Goal: Transaction & Acquisition: Register for event/course

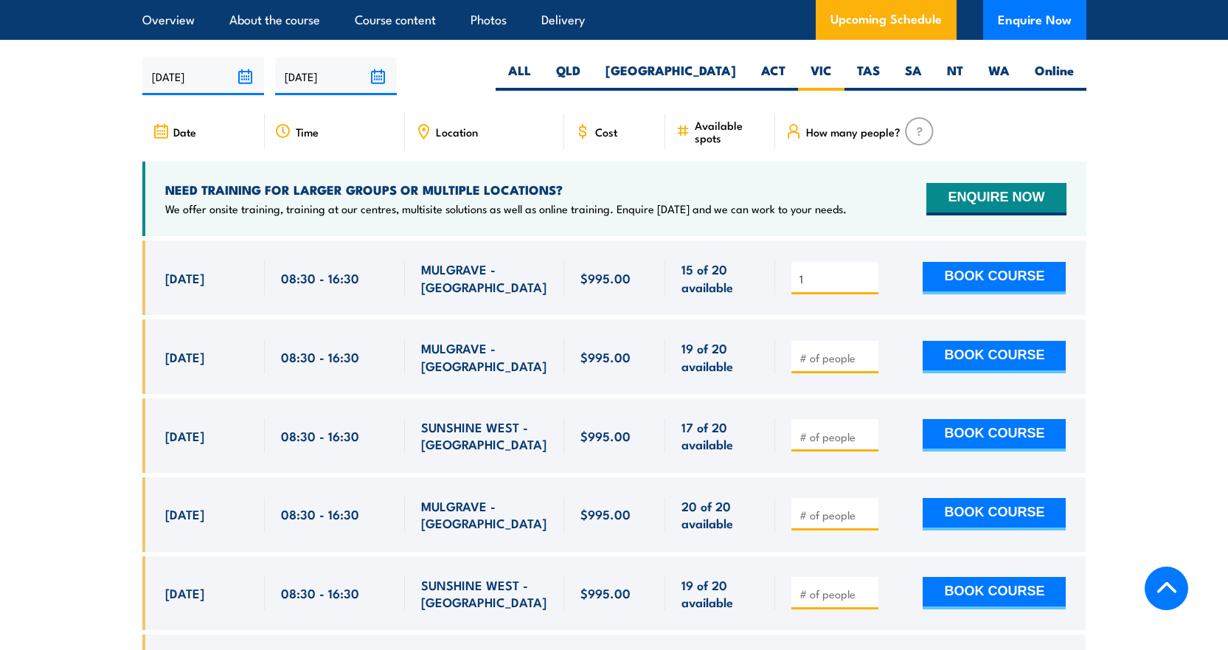
type input "1"
click at [864, 271] on input "1" at bounding box center [837, 278] width 74 height 15
click at [981, 262] on button "BOOK COURSE" at bounding box center [994, 278] width 143 height 32
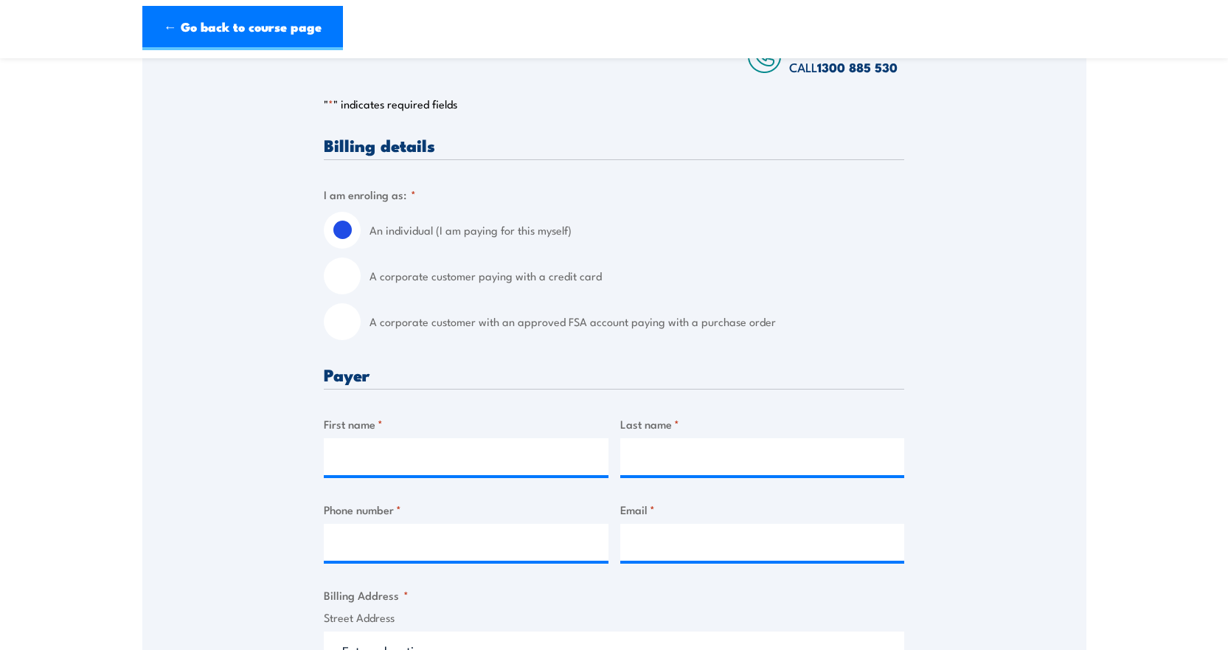
scroll to position [295, 0]
click at [538, 290] on label "A corporate customer paying with a credit card" at bounding box center [637, 275] width 535 height 37
click at [361, 290] on input "A corporate customer paying with a credit card" at bounding box center [342, 275] width 37 height 37
radio input "true"
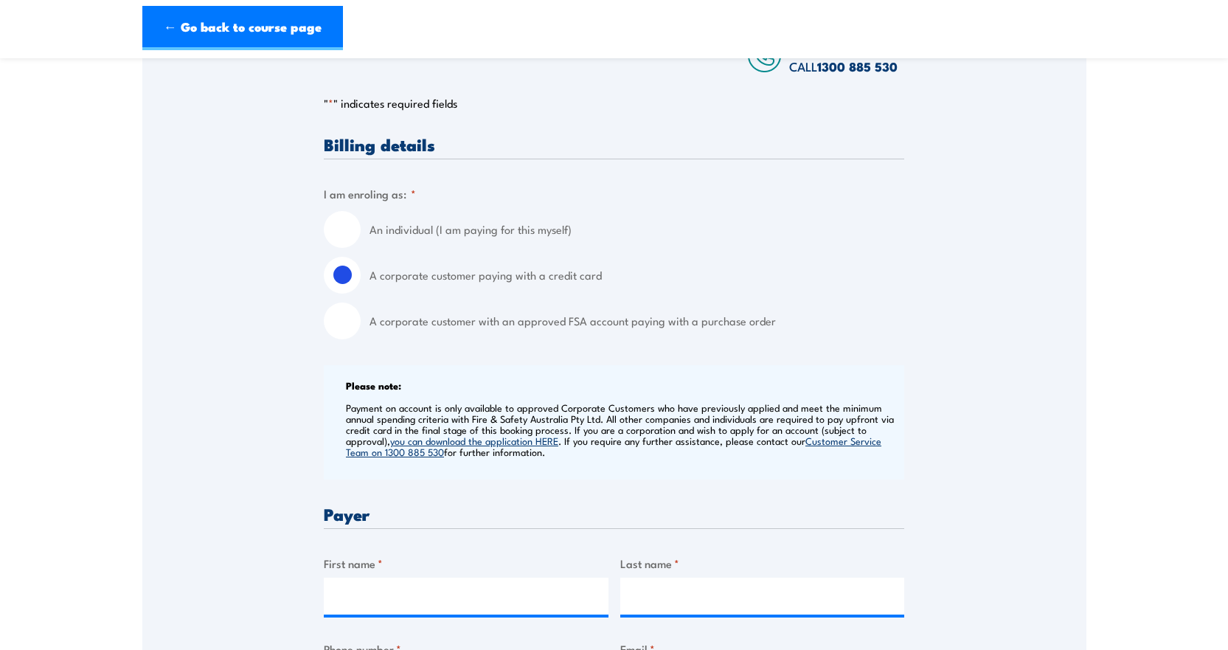
click at [350, 333] on input "A corporate customer with an approved FSA account paying with a purchase order" at bounding box center [342, 320] width 37 height 37
radio input "true"
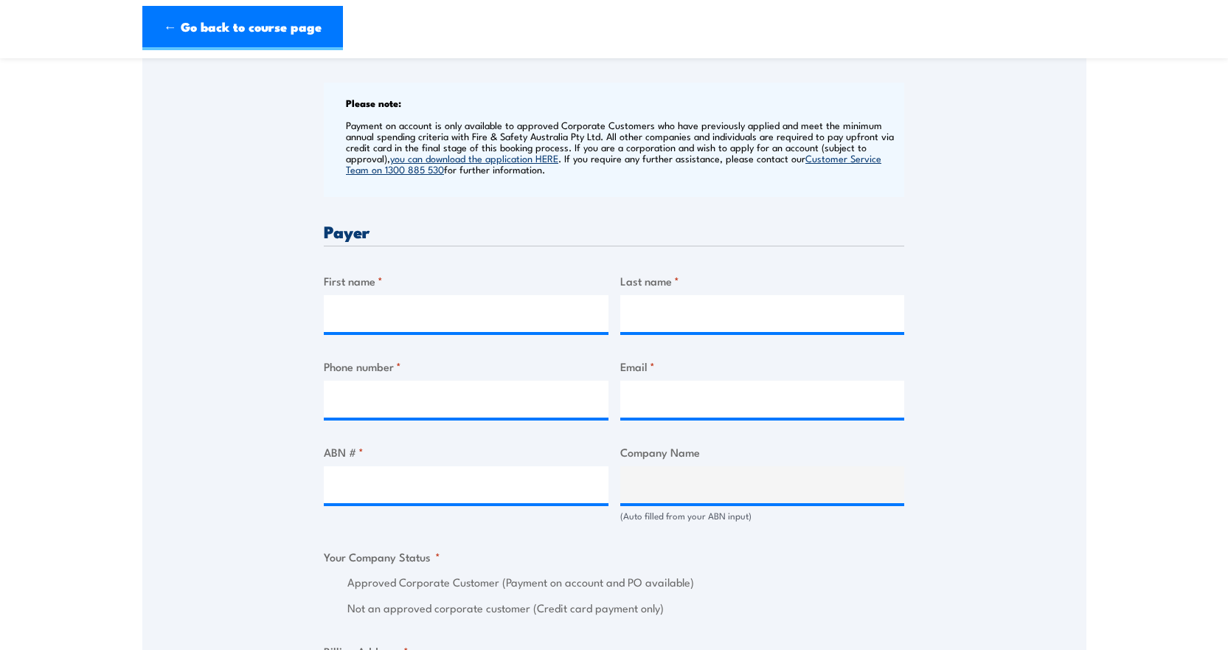
scroll to position [590, 0]
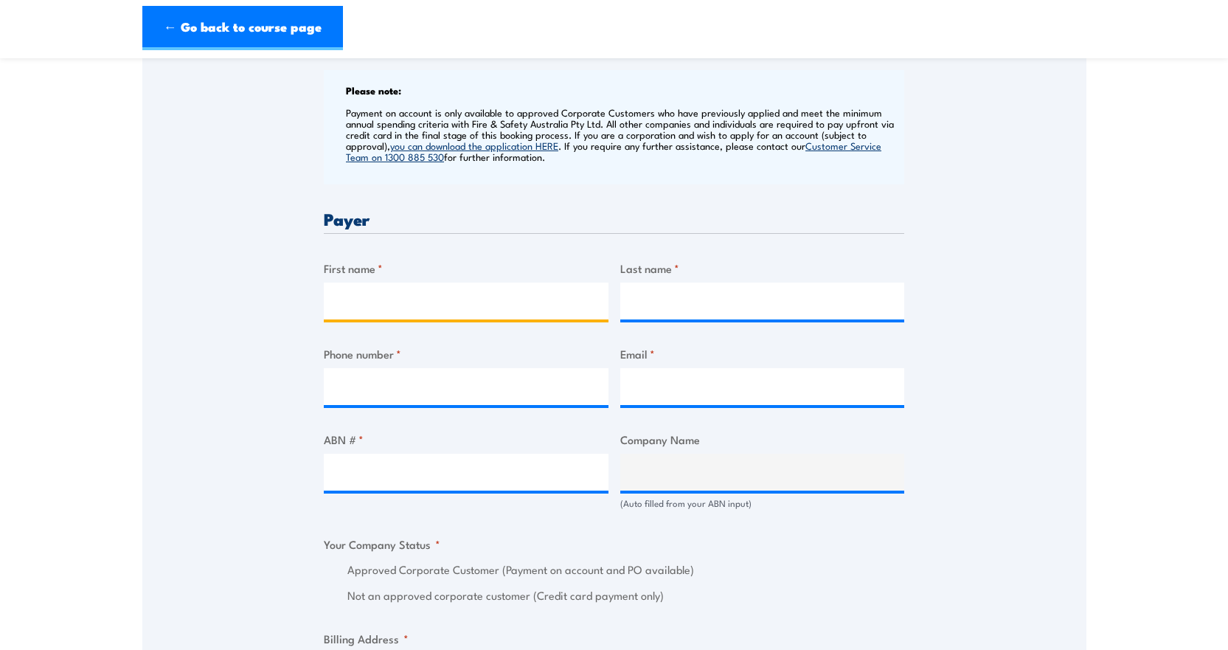
click at [356, 316] on input "First name *" at bounding box center [466, 301] width 285 height 37
type input "Tanya"
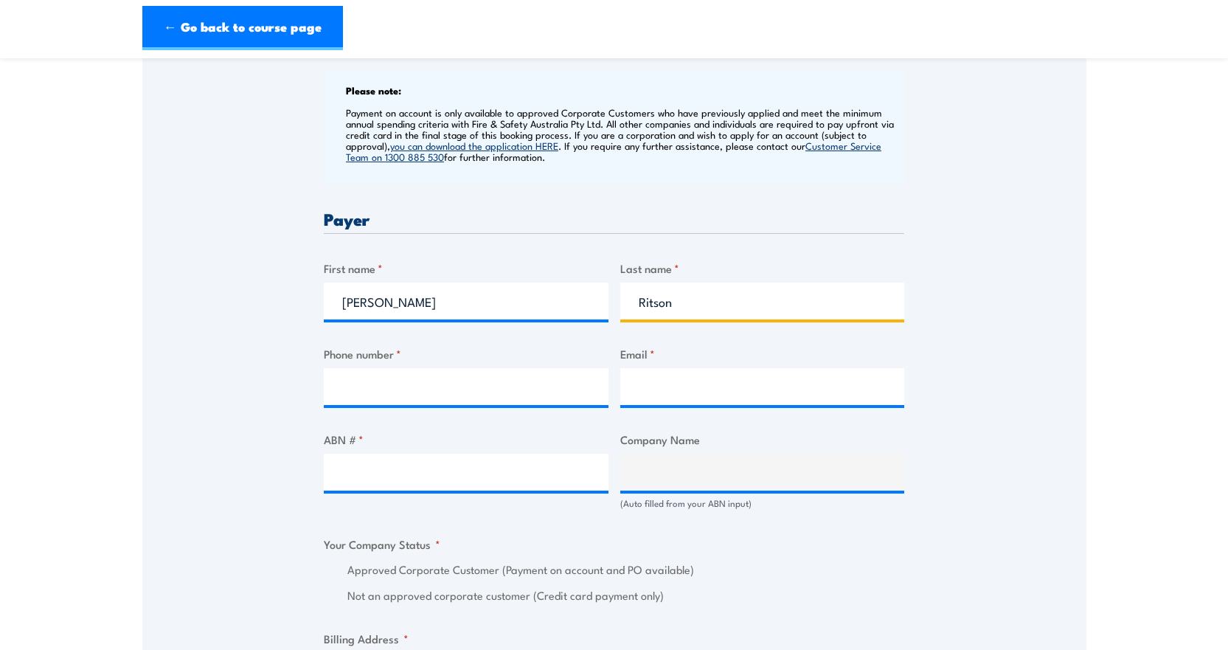
type input "Ritson"
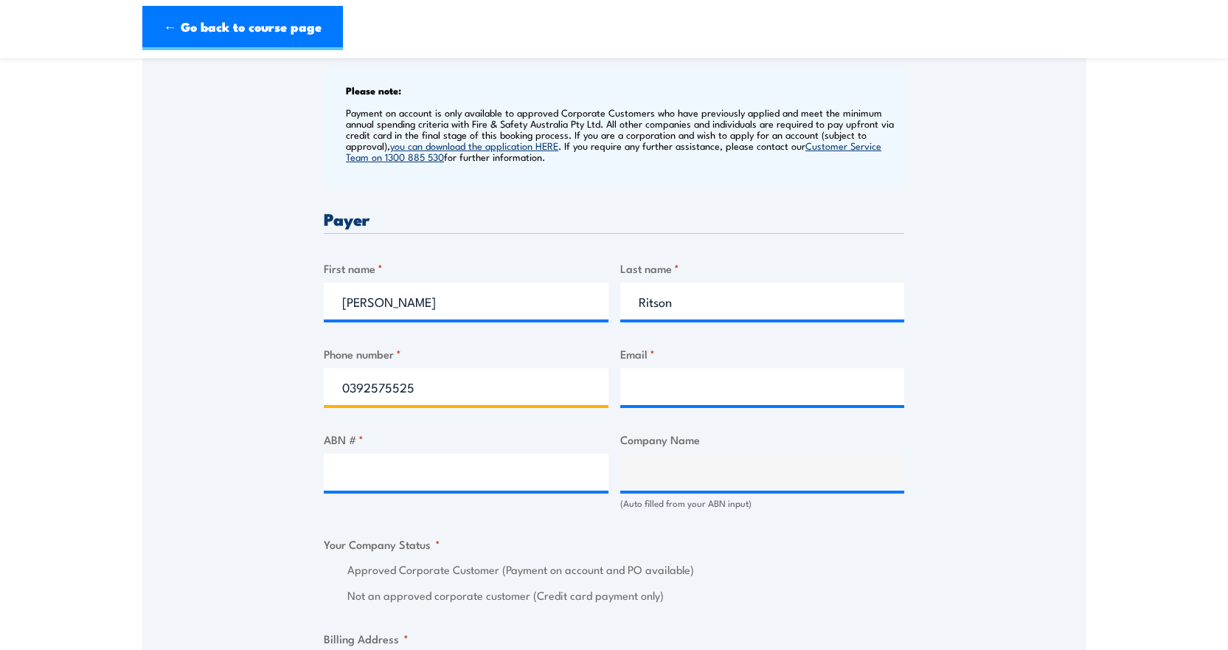
type input "0392575525"
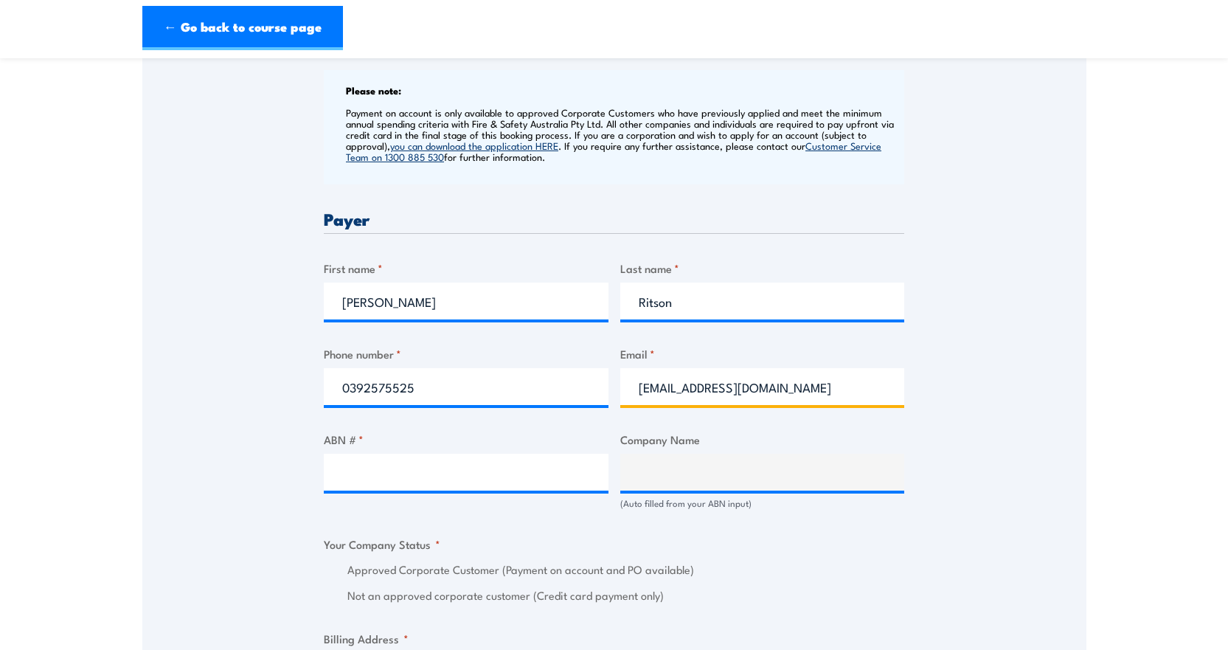
type input "training@citywide.com.au"
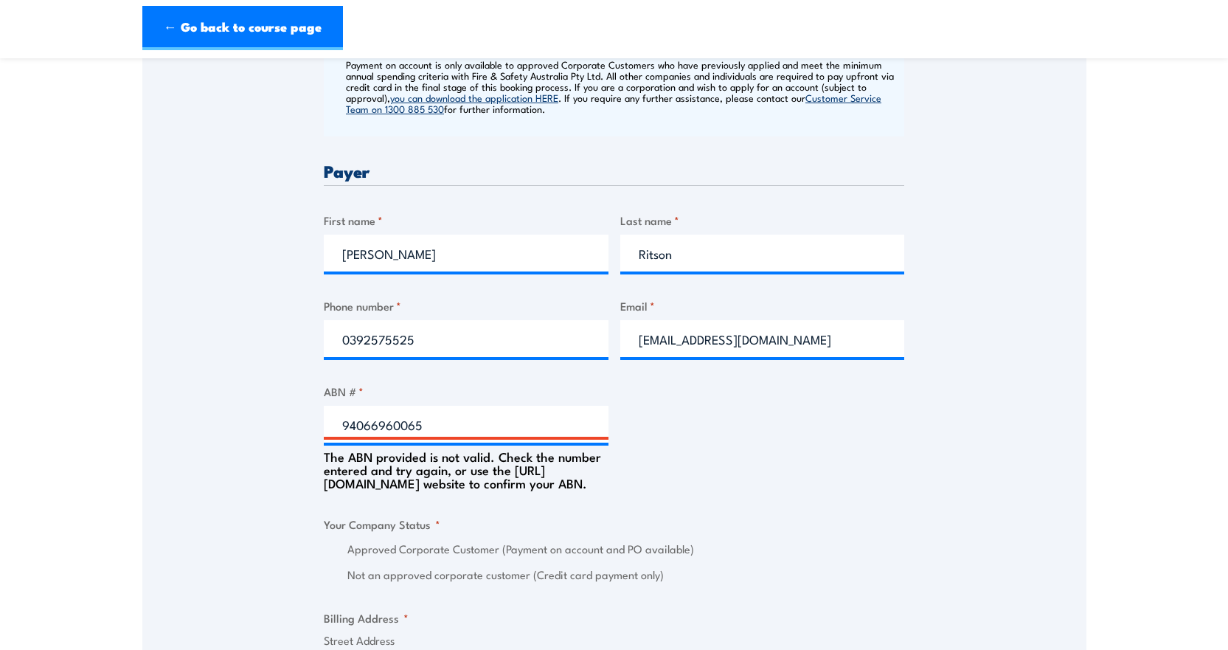
scroll to position [664, 0]
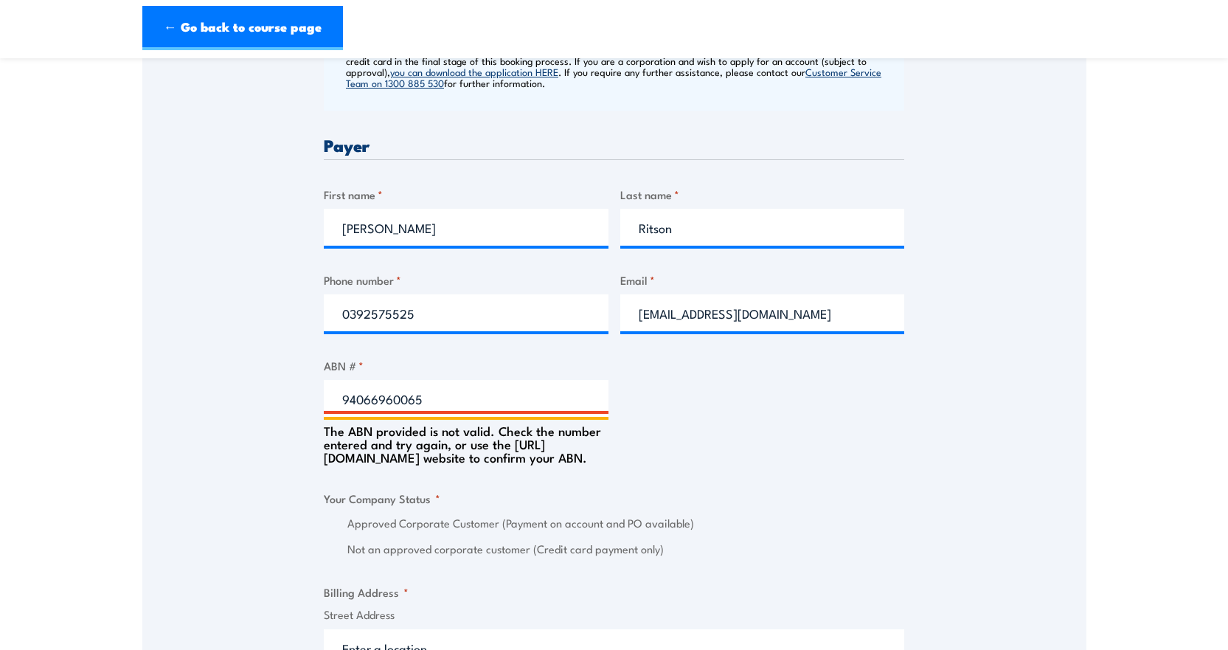
drag, startPoint x: 423, startPoint y: 412, endPoint x: 311, endPoint y: 412, distance: 111.4
click at [312, 412] on div "Speak to a specialist CALL 1300 885 530 CALL 1300 885 530 " * " indicates requi…" at bounding box center [614, 456] width 944 height 1686
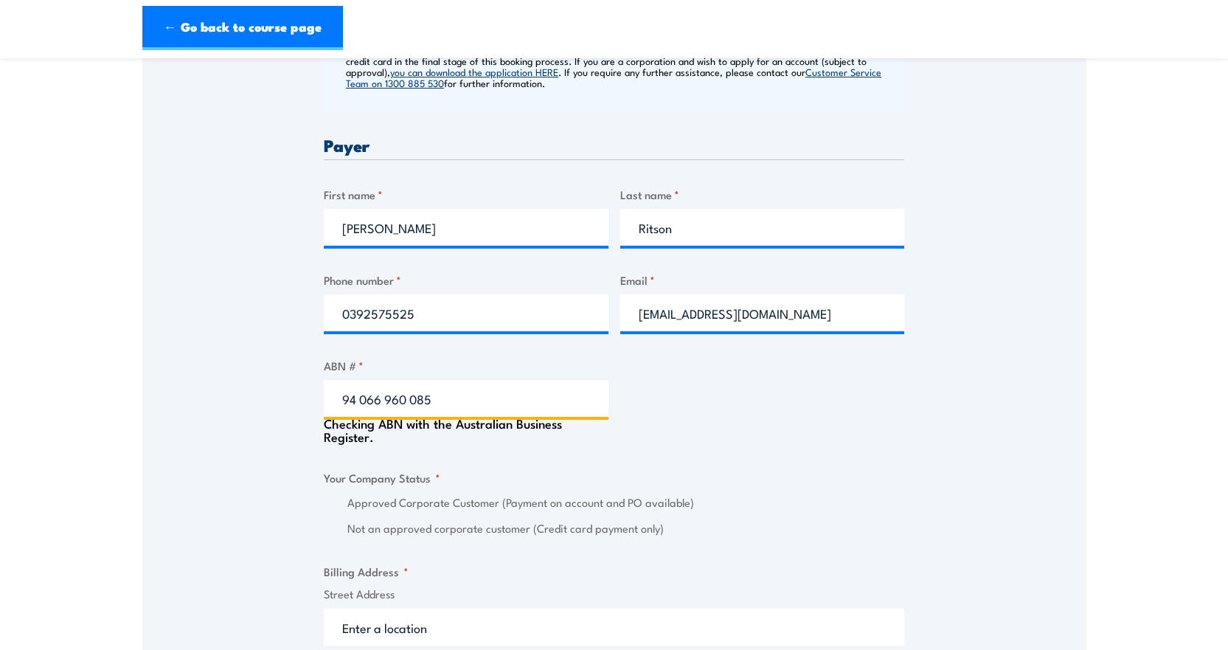
type input "94 066 960 085"
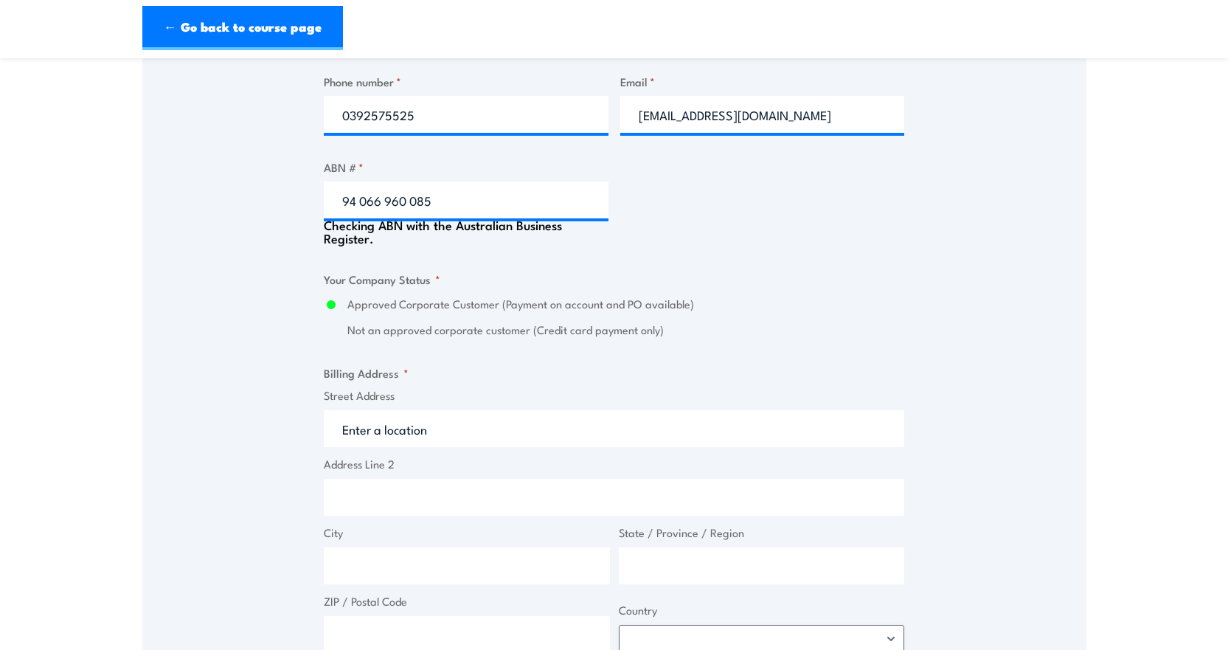
type input "CITYWIDE SERVICE SOLUTIONS PTY LTD"
radio input "true"
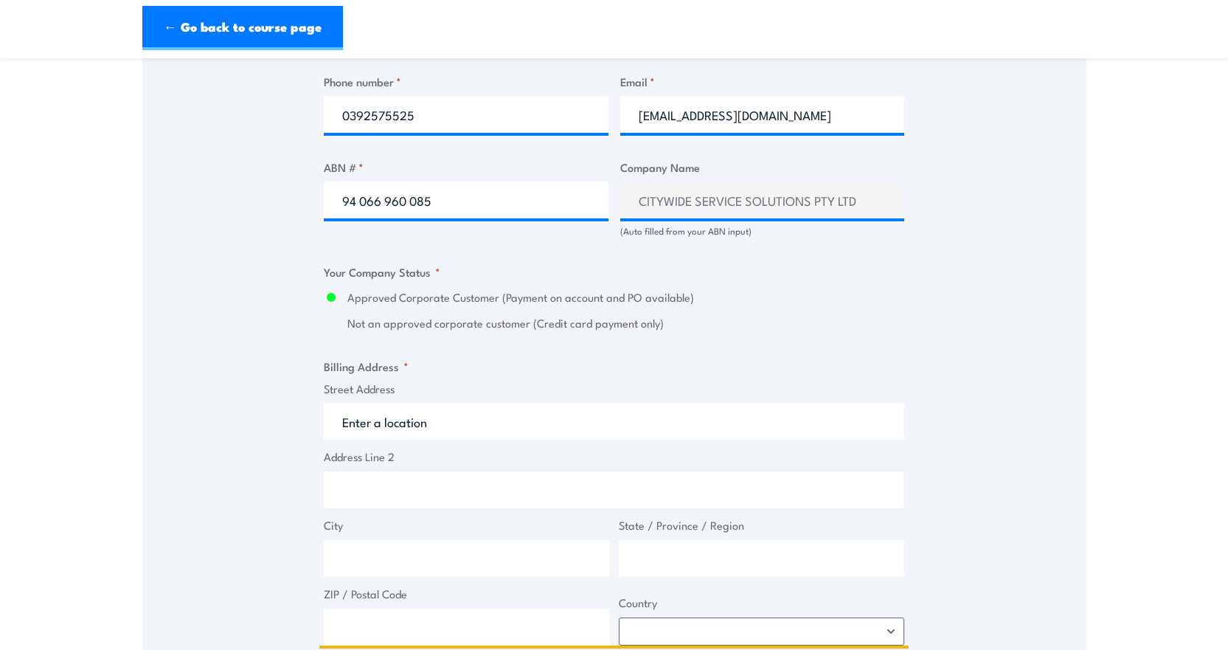
scroll to position [893, 0]
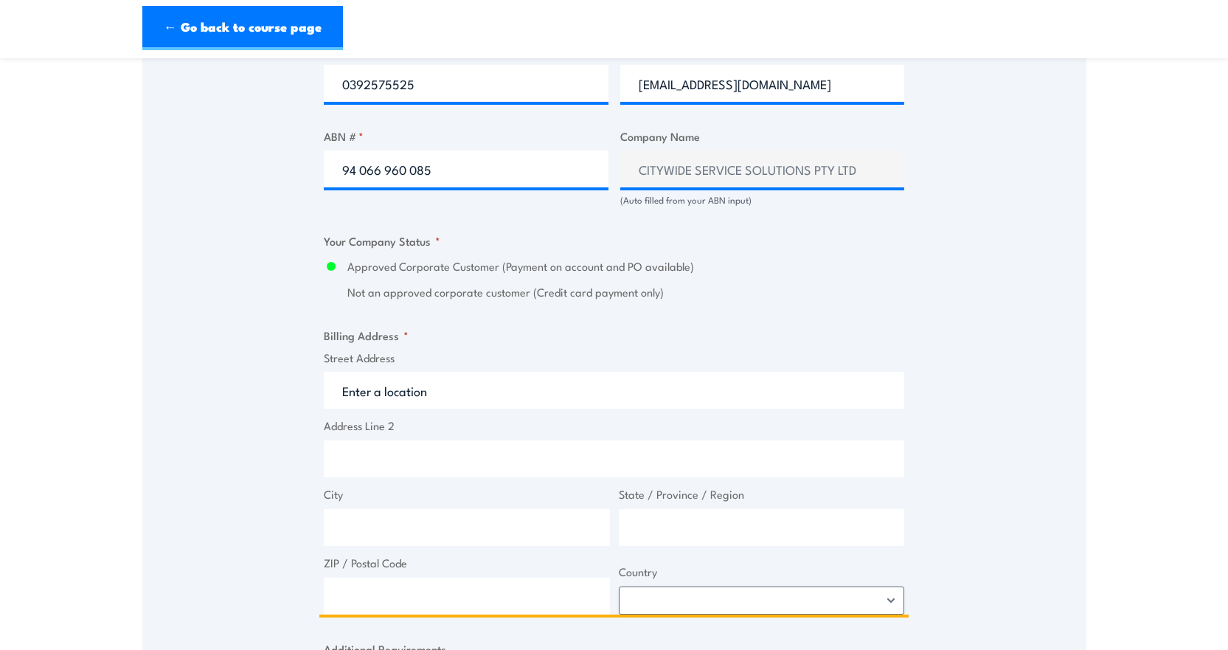
click at [417, 404] on input "Street Address" at bounding box center [614, 390] width 580 height 37
drag, startPoint x: 339, startPoint y: 412, endPoint x: 338, endPoint y: 403, distance: 8.9
click at [341, 409] on input "Street Address" at bounding box center [614, 390] width 580 height 37
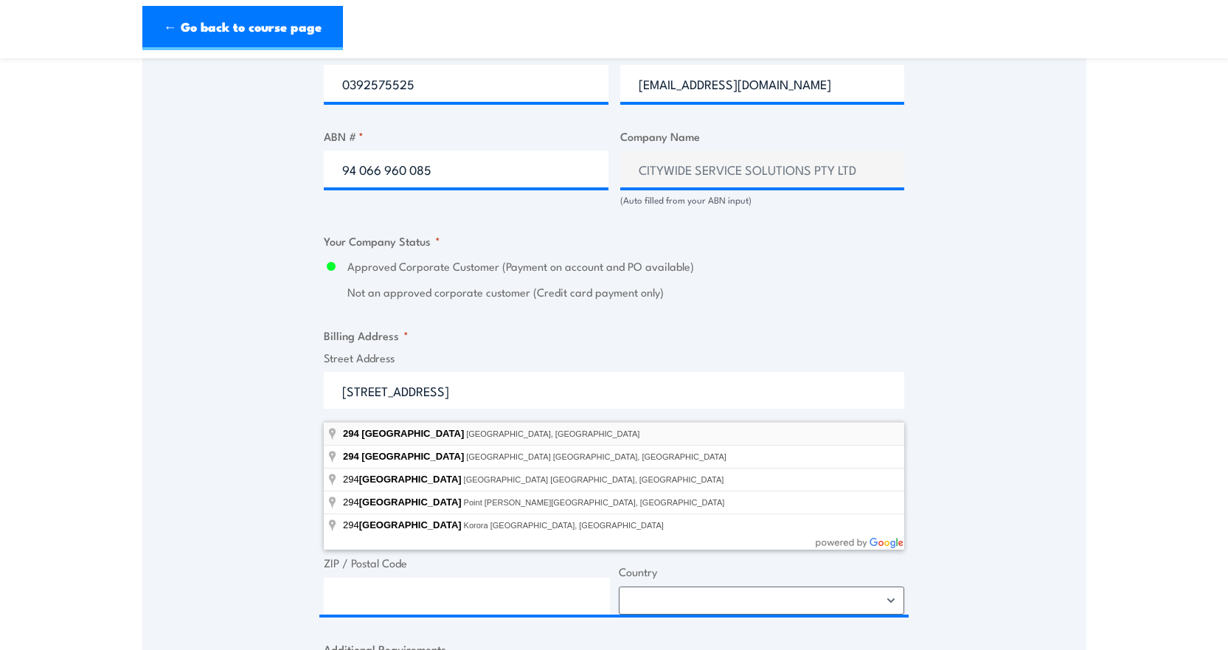
type input "294 Arden Street, North Melbourne VIC, Australia"
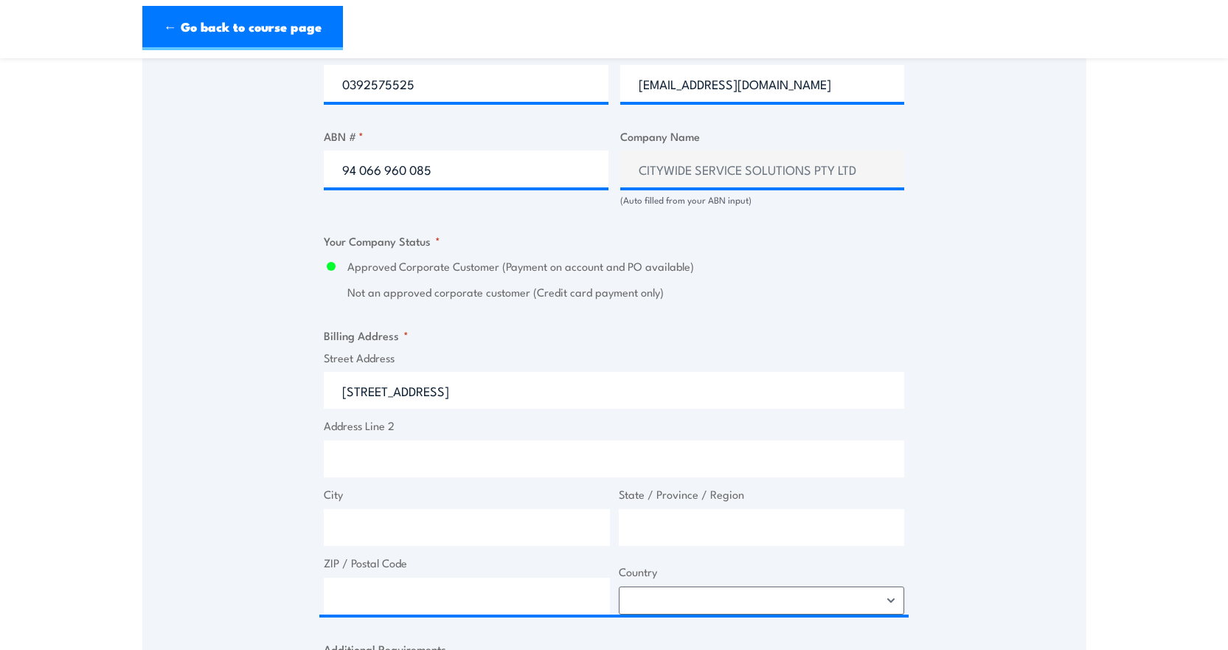
type input "294 Arden St"
type input "North Melbourne"
type input "Victoria"
type input "3001"
select select "Australia"
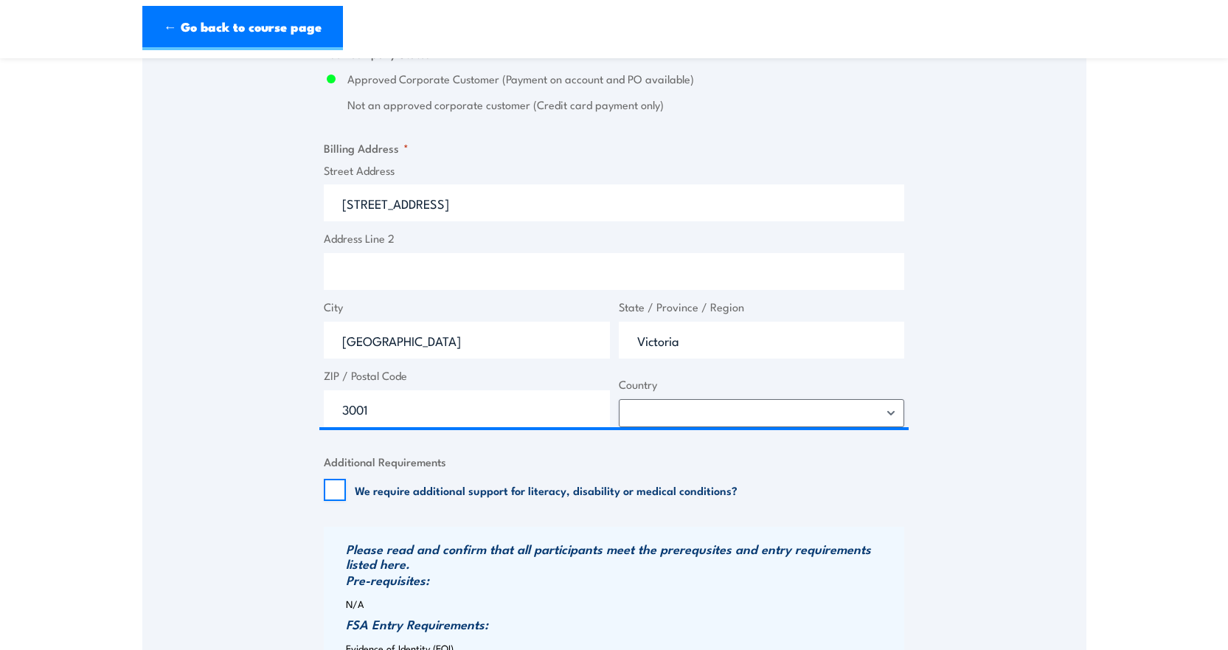
scroll to position [1115, 0]
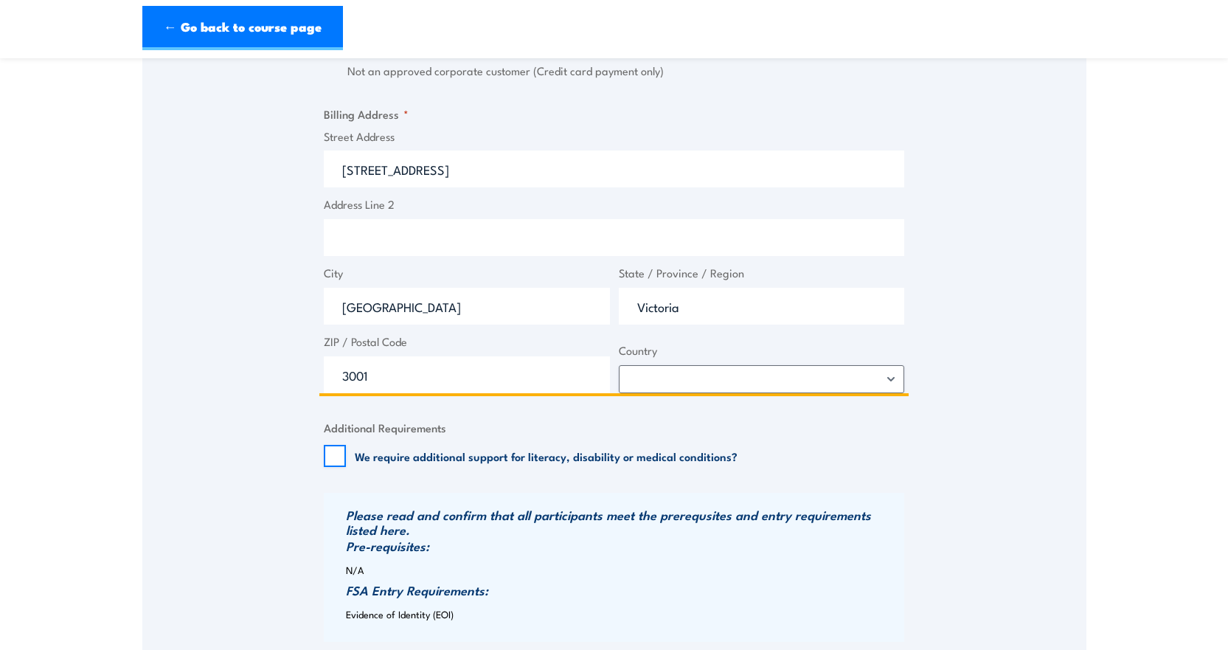
click at [395, 385] on input "3001" at bounding box center [467, 374] width 286 height 37
type input "3051"
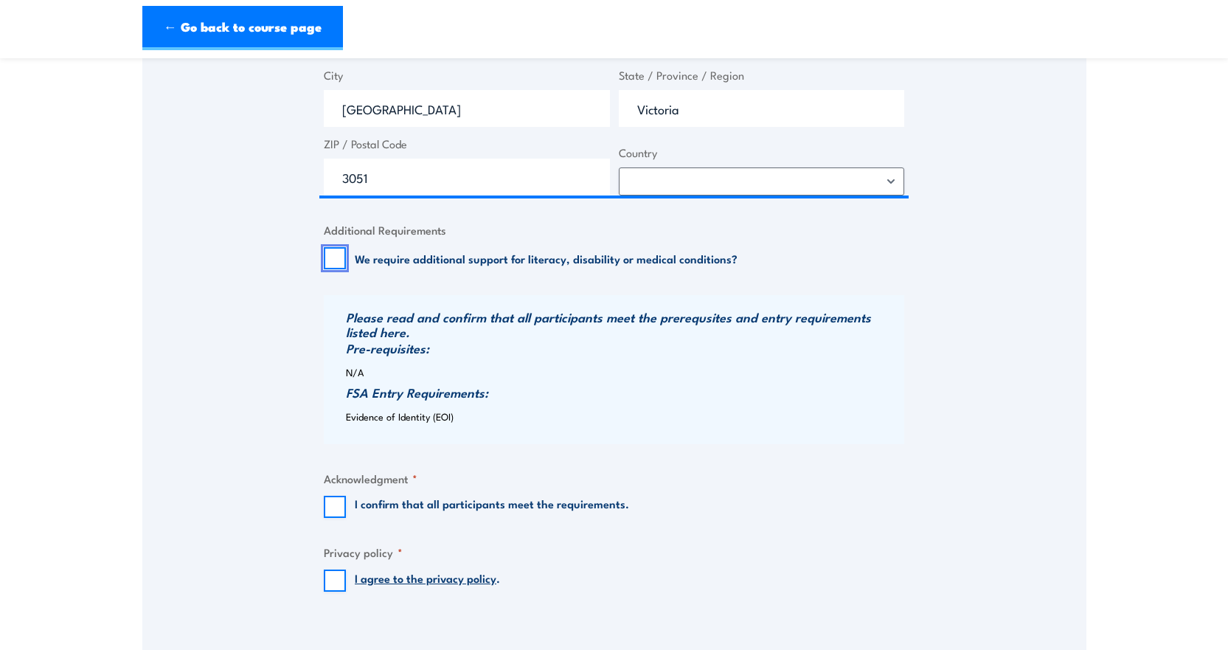
scroll to position [1336, 0]
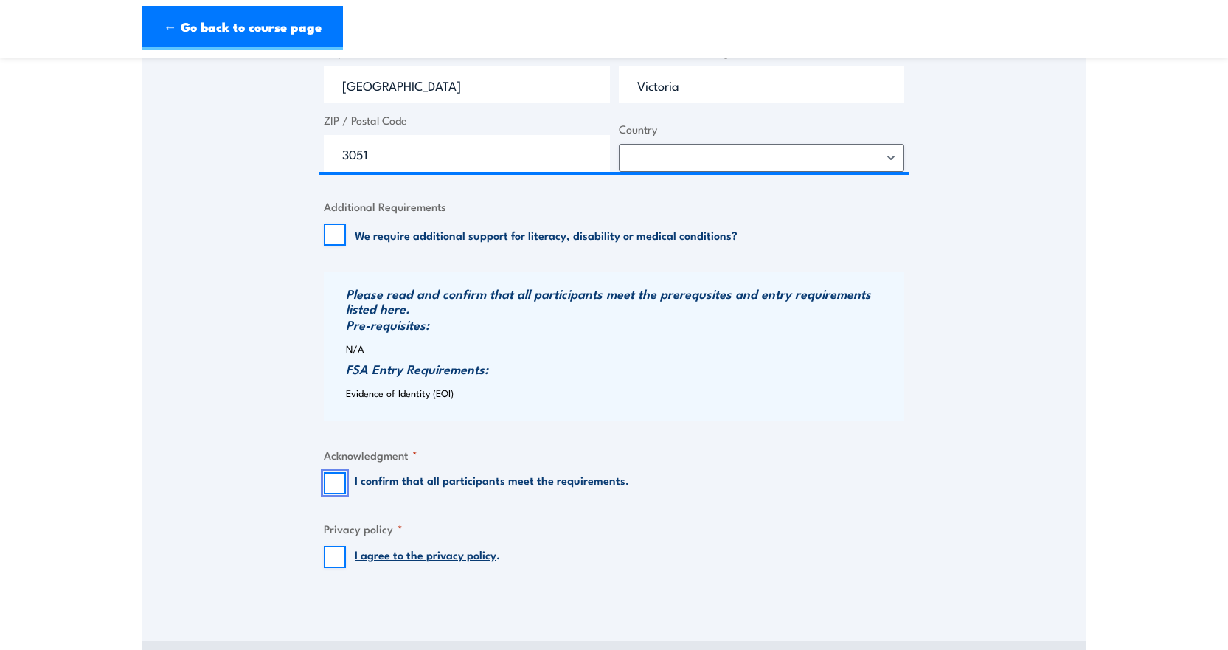
click at [333, 494] on input "I confirm that all participants meet the requirements." at bounding box center [335, 483] width 22 height 22
checkbox input "true"
click at [333, 568] on input "I agree to the privacy policy ." at bounding box center [335, 557] width 22 height 22
checkbox input "true"
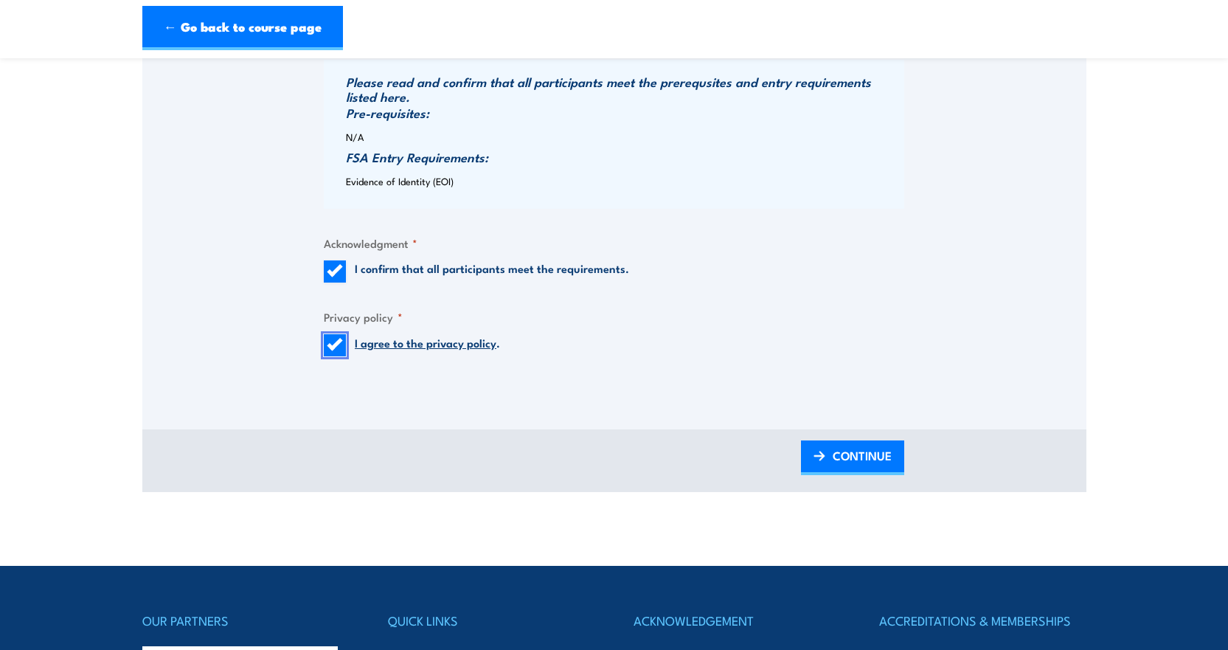
scroll to position [1557, 0]
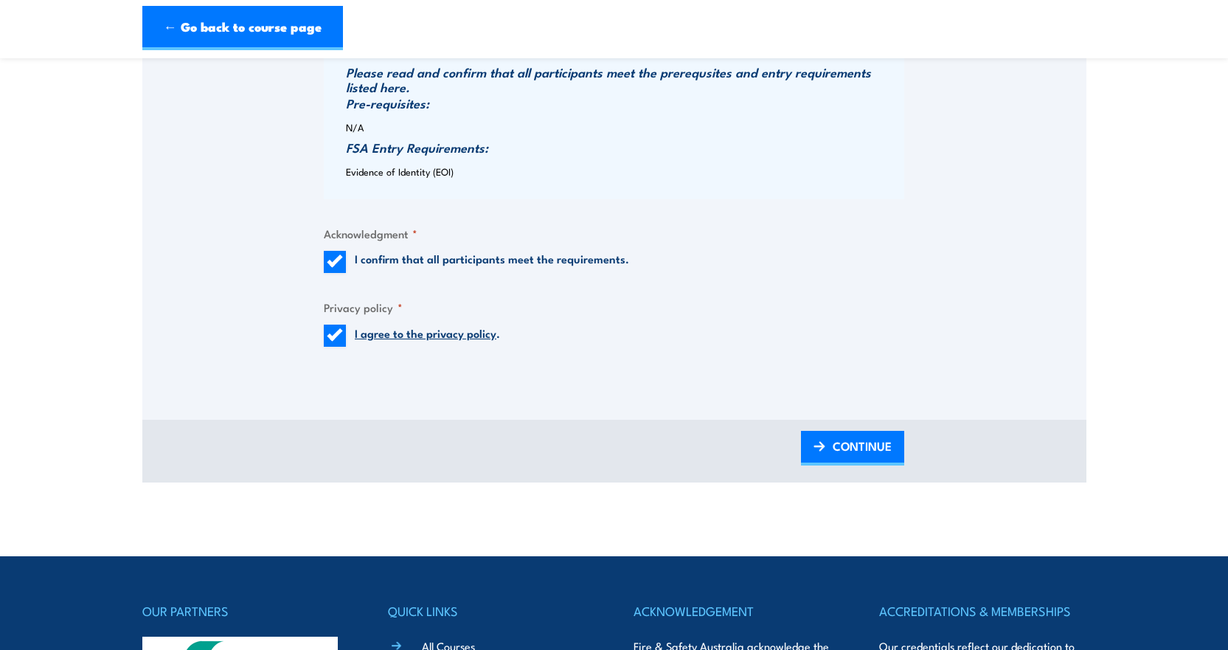
drag, startPoint x: 833, startPoint y: 454, endPoint x: 819, endPoint y: 434, distance: 24.4
click at [833, 455] on span "CONTINUE" at bounding box center [862, 445] width 59 height 39
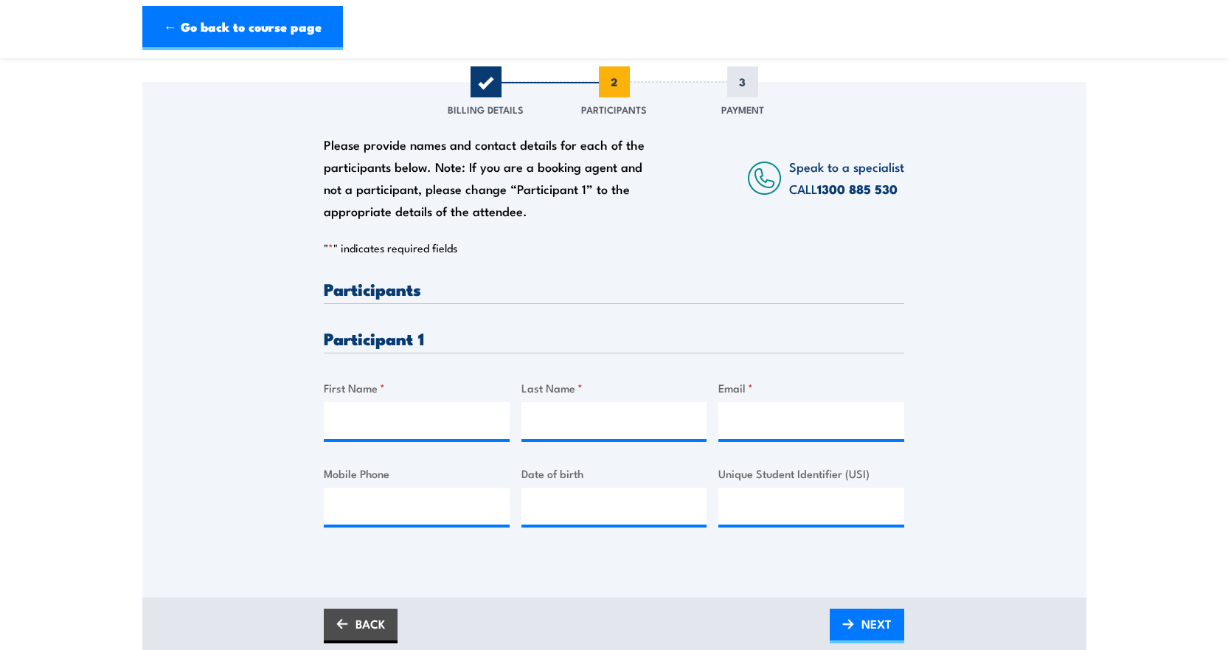
scroll to position [295, 0]
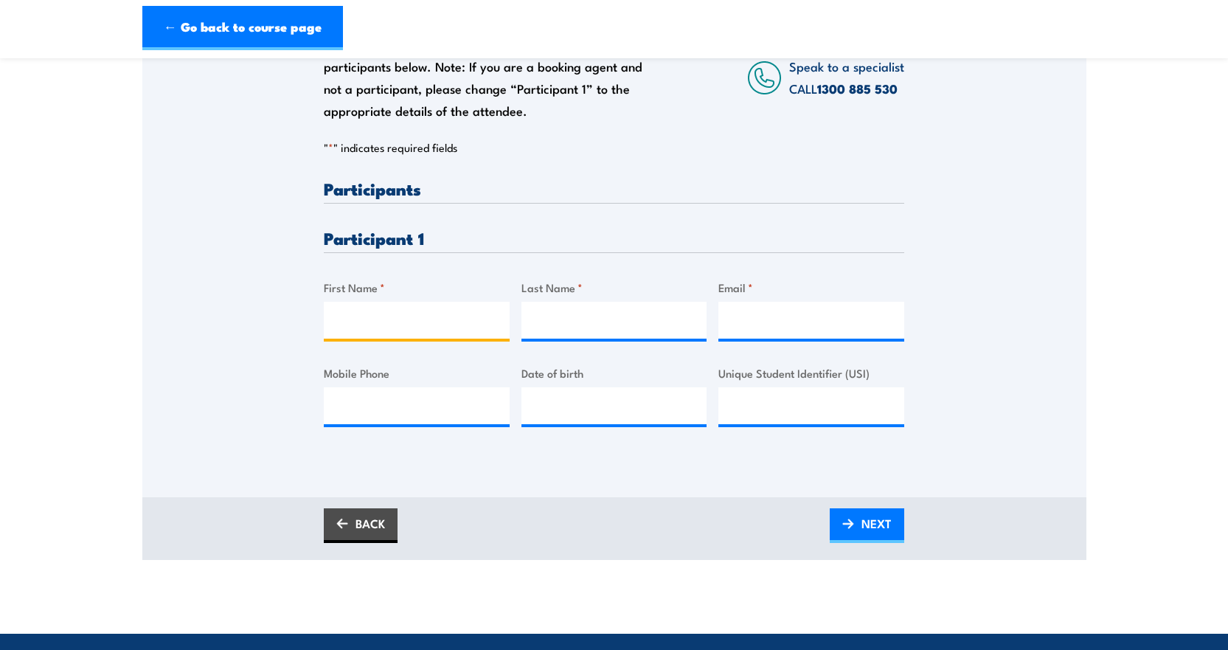
click at [340, 327] on input "First Name *" at bounding box center [417, 320] width 186 height 37
type input "Troy"
type input "Bellchambers"
click at [754, 338] on input "Email *" at bounding box center [811, 320] width 186 height 37
click at [742, 333] on input "Email *" at bounding box center [811, 320] width 186 height 37
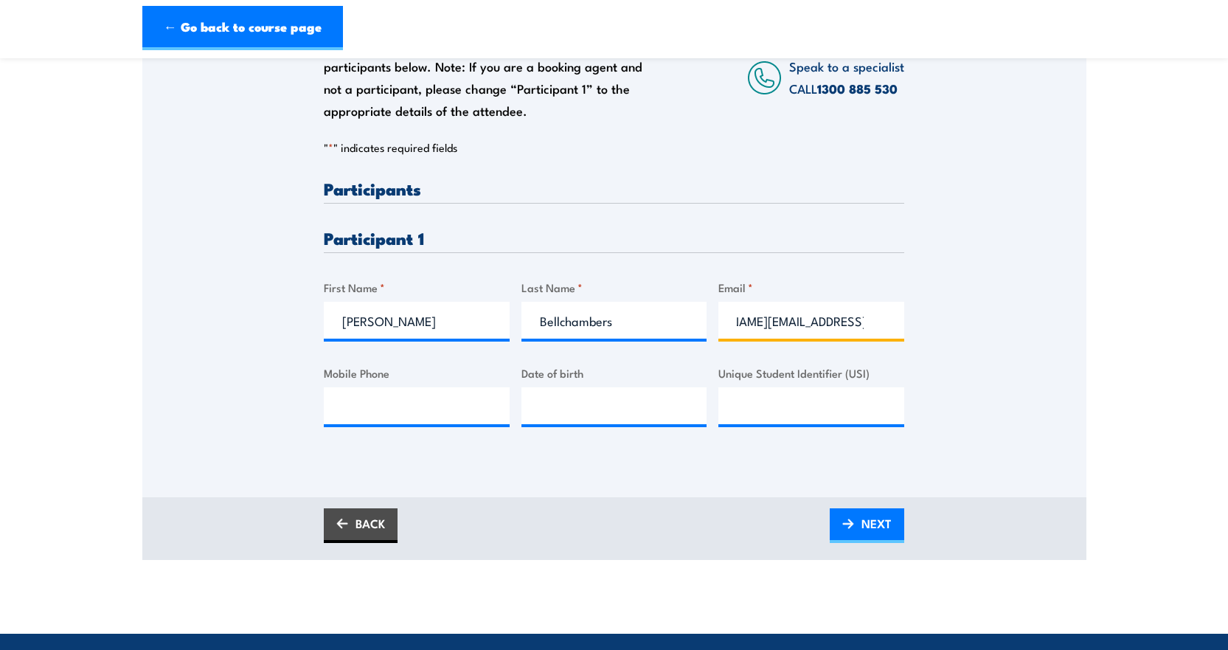
scroll to position [0, 69]
type input "troy.bellchambers@citywide.com.au"
click at [349, 414] on input "Mobile Phone" at bounding box center [417, 405] width 186 height 37
type input "0432040626"
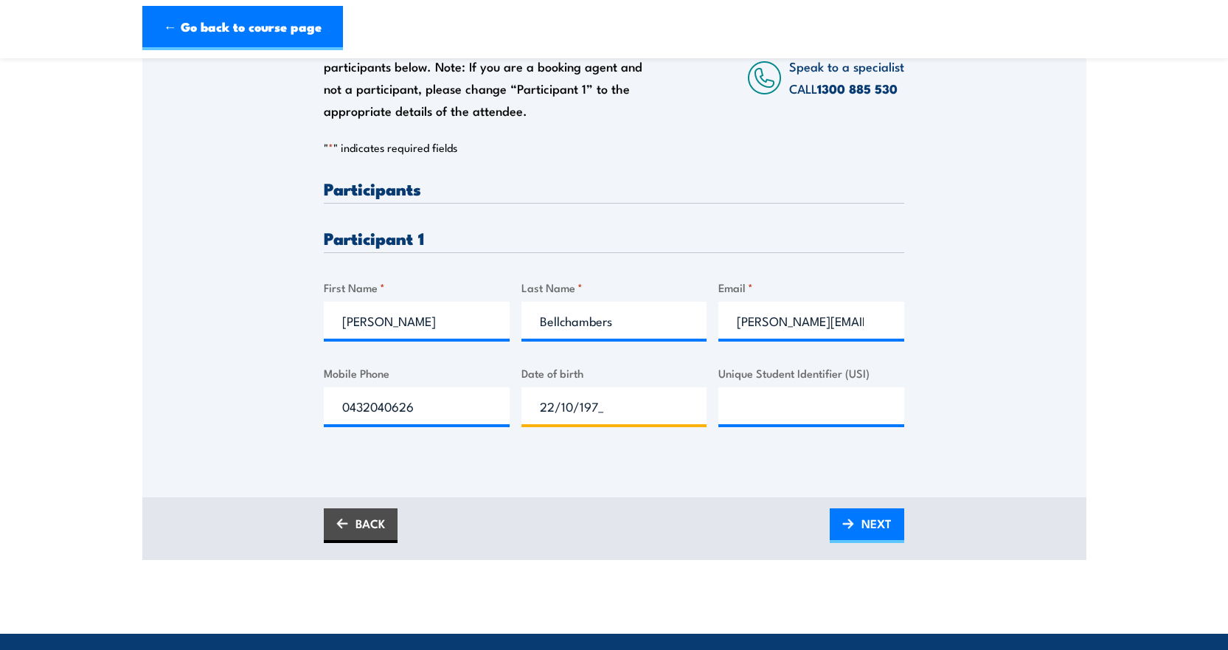
type input "22/10/1973"
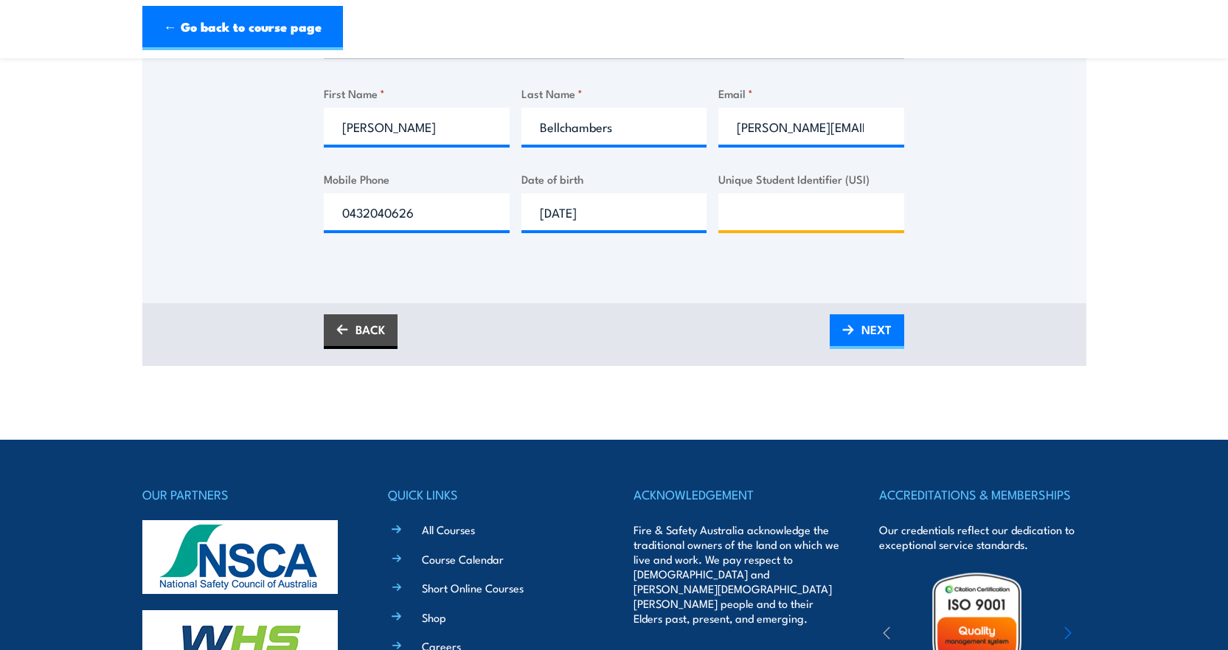
scroll to position [516, 0]
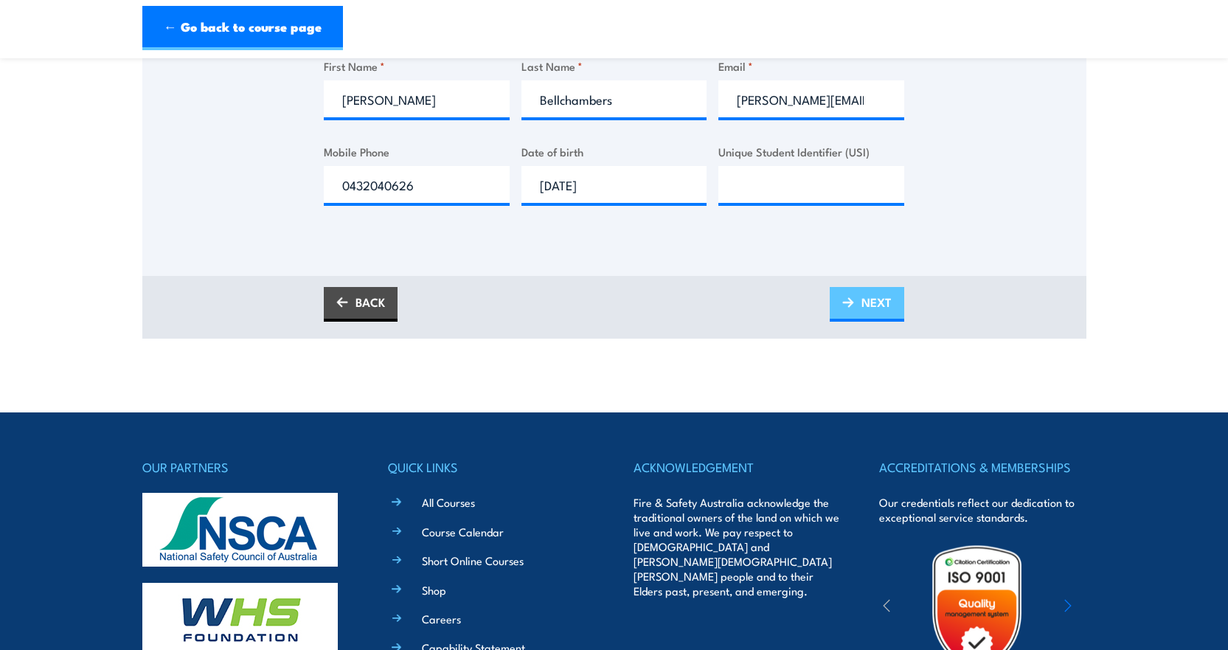
click at [863, 311] on span "NEXT" at bounding box center [877, 302] width 30 height 39
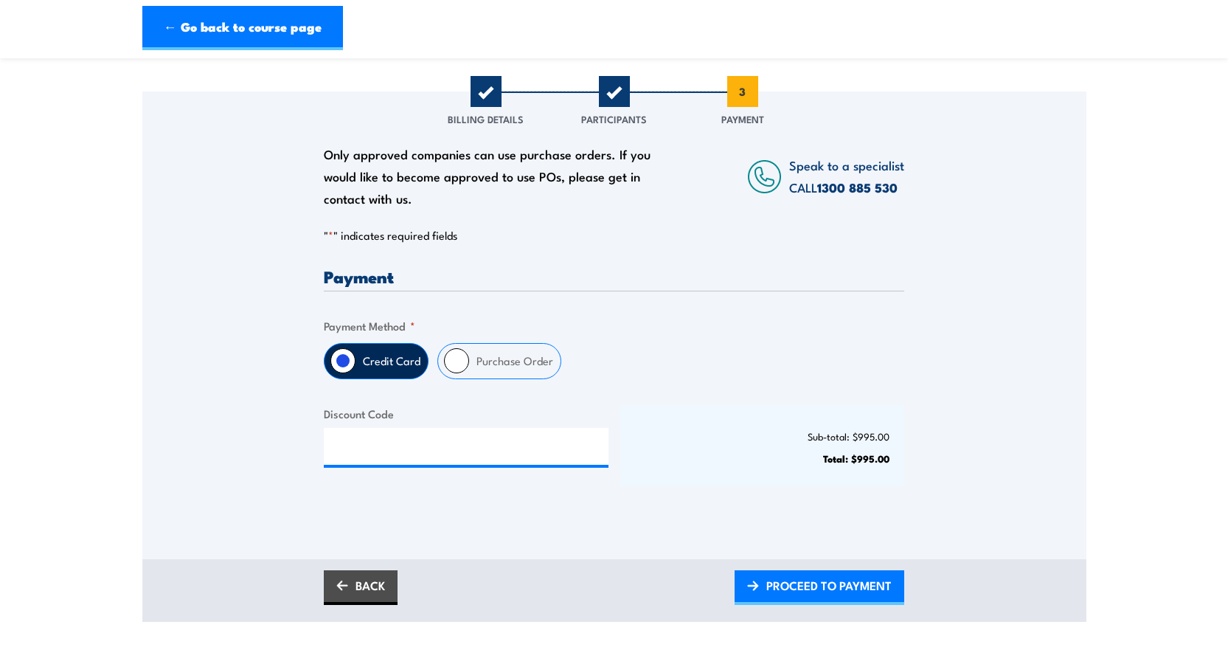
scroll to position [221, 0]
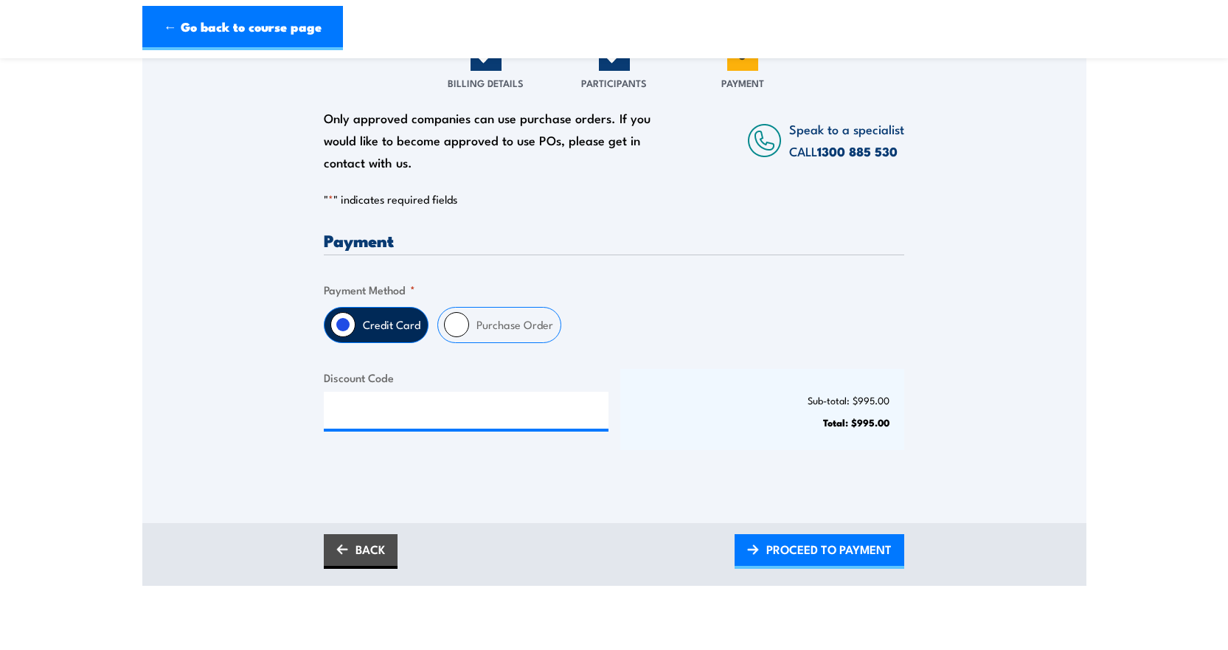
click at [453, 336] on input "Purchase Order" at bounding box center [456, 324] width 25 height 25
radio input "true"
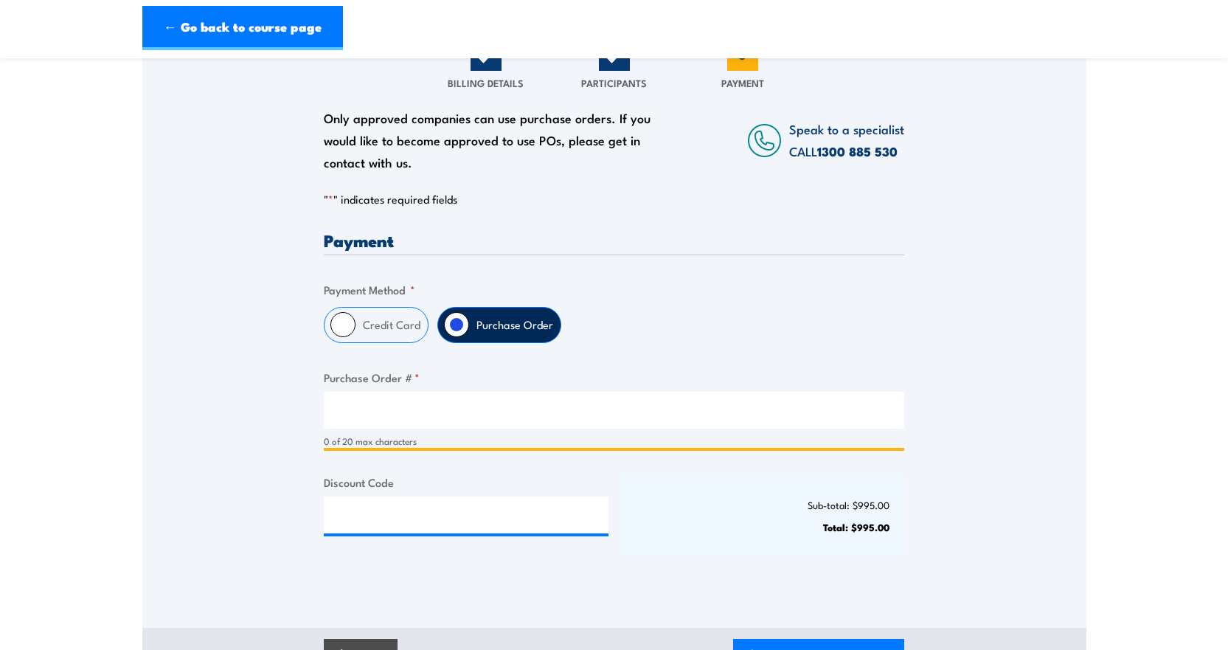
click at [339, 423] on input "Purchase Order # *" at bounding box center [614, 410] width 580 height 37
click at [409, 423] on input "PO0" at bounding box center [614, 410] width 580 height 37
type input "PO0832060"
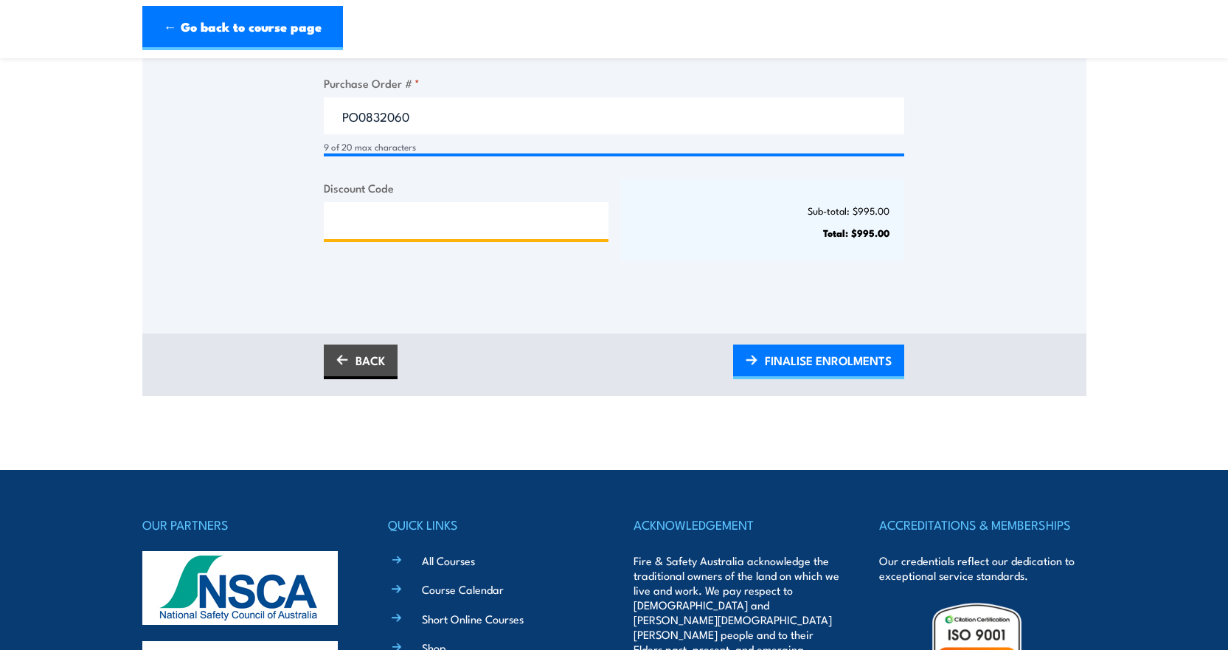
scroll to position [516, 0]
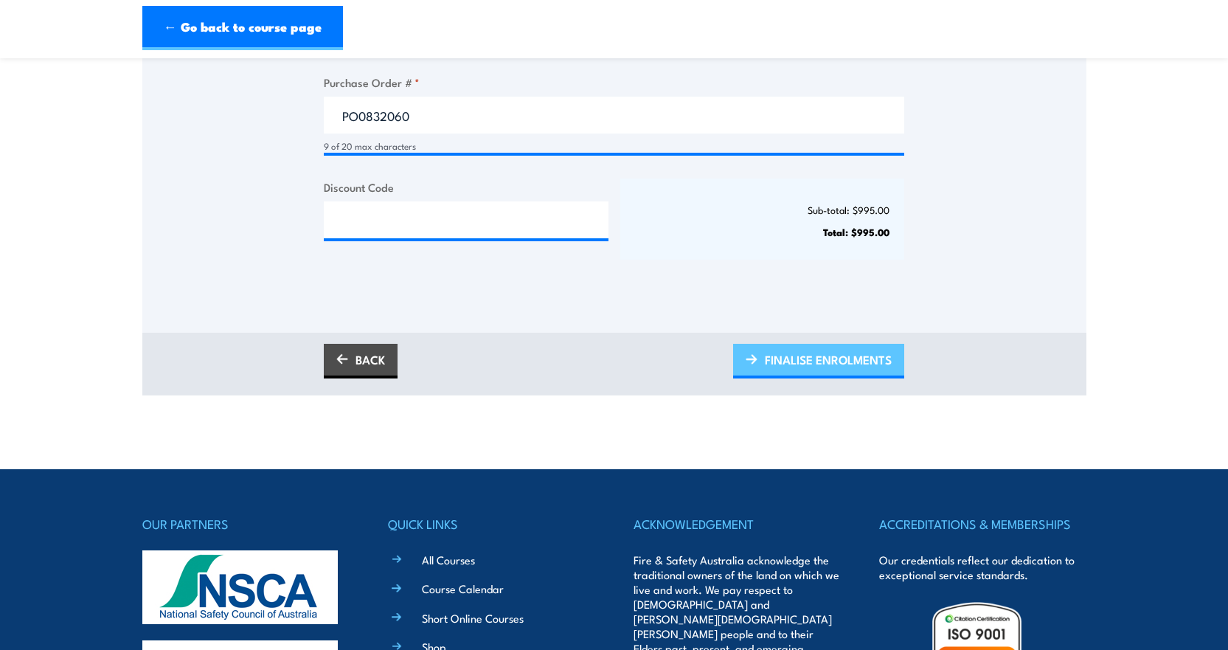
click at [822, 372] on span "FINALISE ENROLMENTS" at bounding box center [828, 359] width 127 height 39
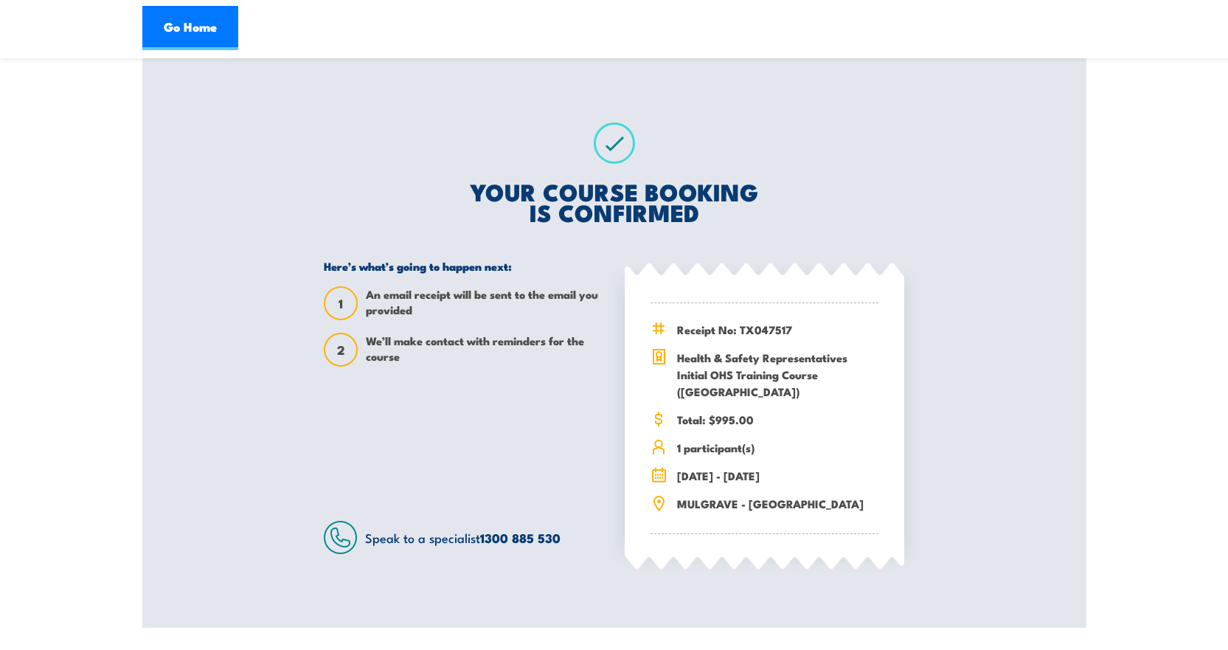
scroll to position [221, 0]
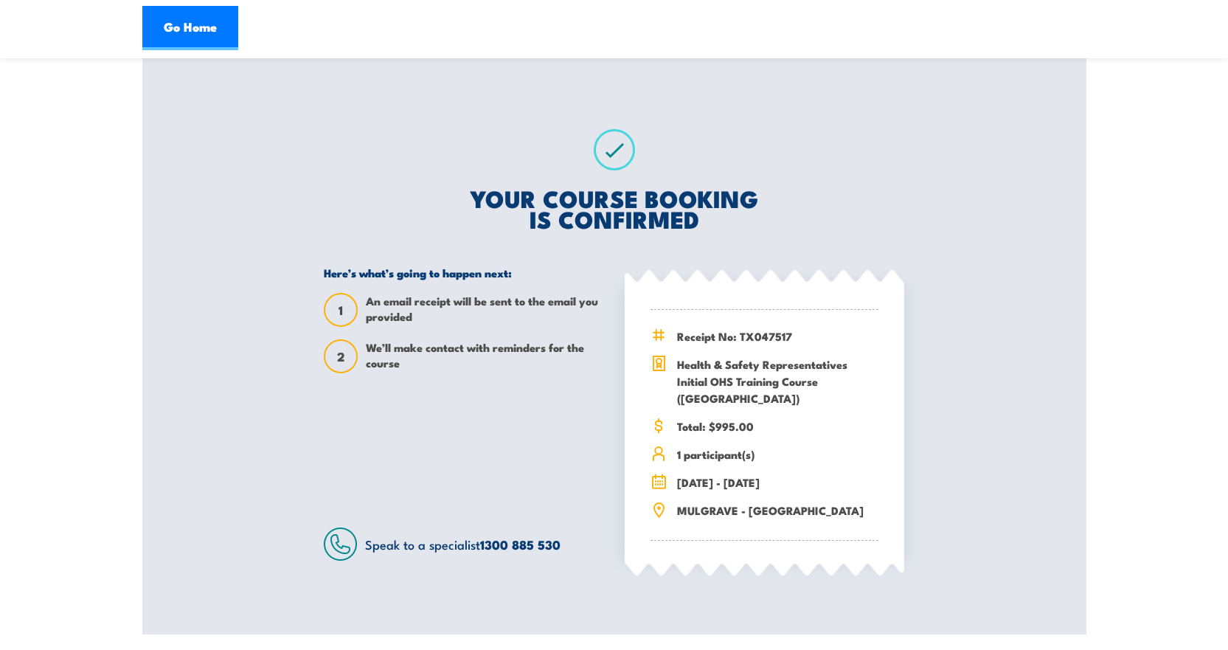
click at [819, 131] on div "YOUR COURSE BOOKING IS CONFIRMED Here’s what’s going to happen next: 1 An email…" at bounding box center [614, 344] width 616 height 579
click at [196, 25] on link "Go Home" at bounding box center [190, 28] width 96 height 44
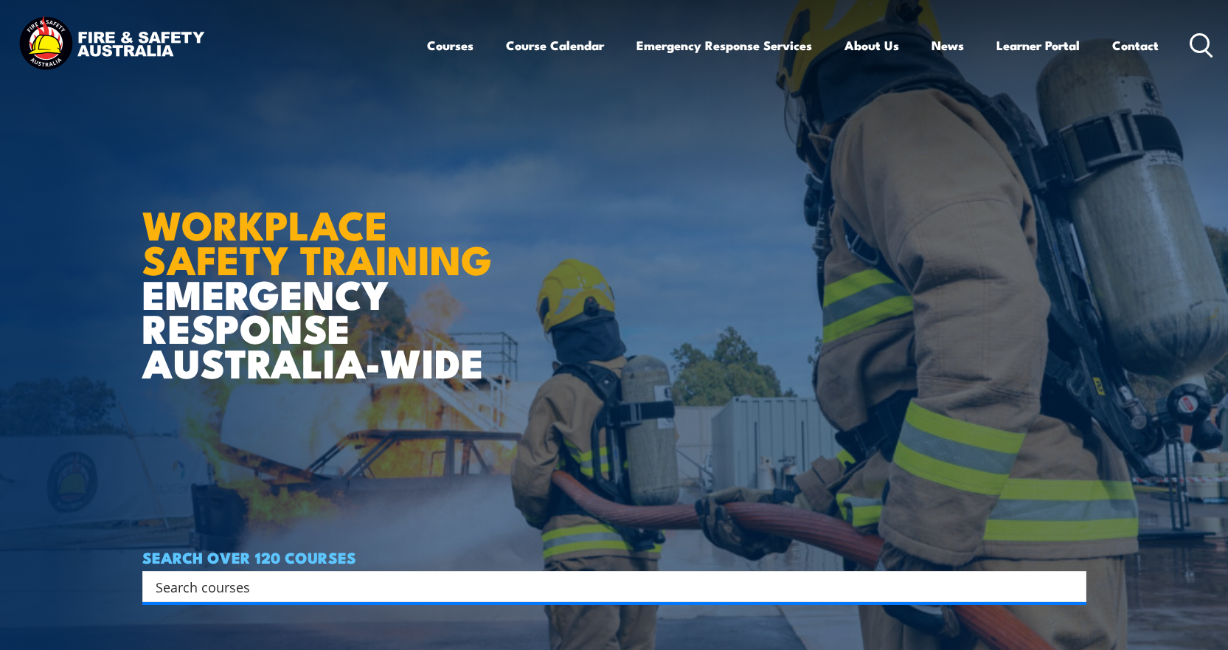
drag, startPoint x: 114, startPoint y: 34, endPoint x: 10, endPoint y: 60, distance: 107.2
click at [114, 34] on img at bounding box center [111, 44] width 193 height 63
